Goal: Task Accomplishment & Management: Use online tool/utility

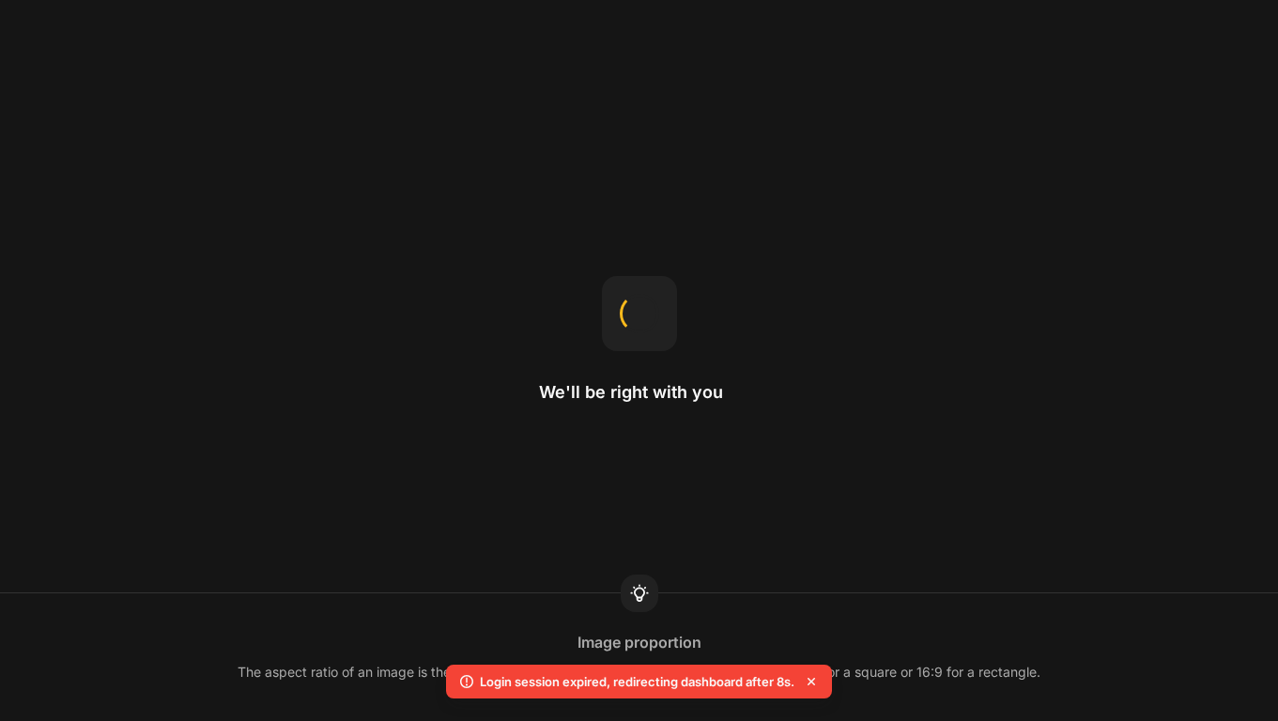
click at [574, 196] on div "We'll be right with you Image proportion The aspect ratio of an image is the ra…" at bounding box center [639, 360] width 1278 height 721
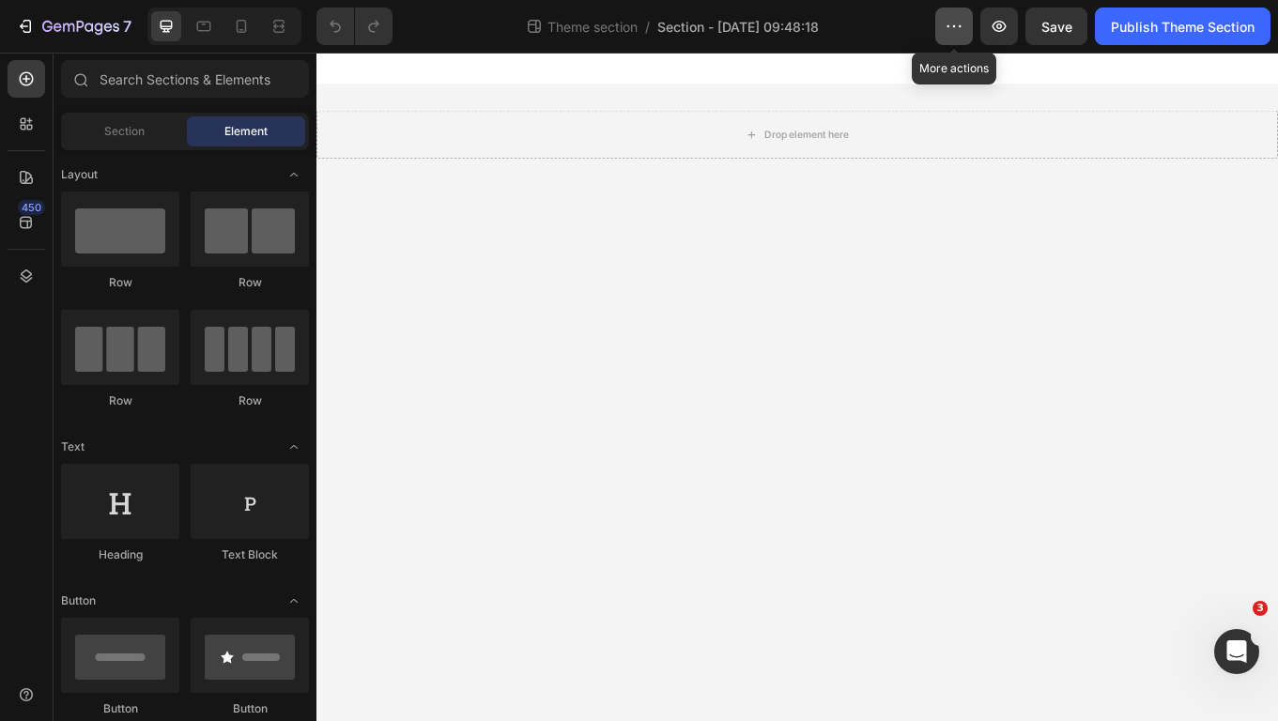
click at [951, 28] on icon "button" at bounding box center [954, 26] width 19 height 19
